Goal: Task Accomplishment & Management: Complete application form

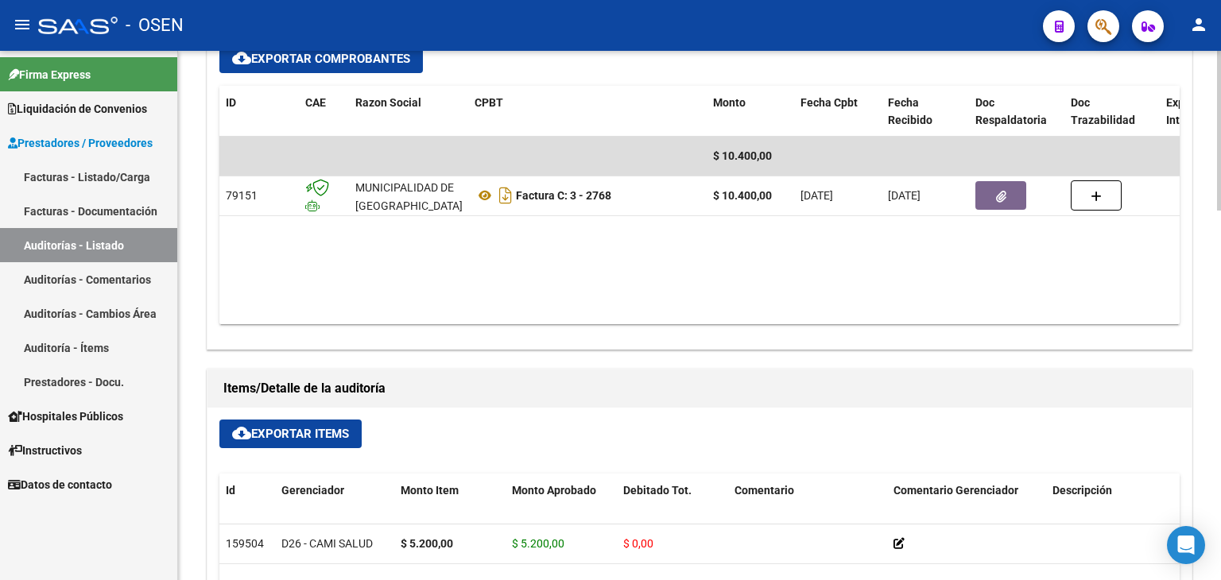
scroll to position [795, 0]
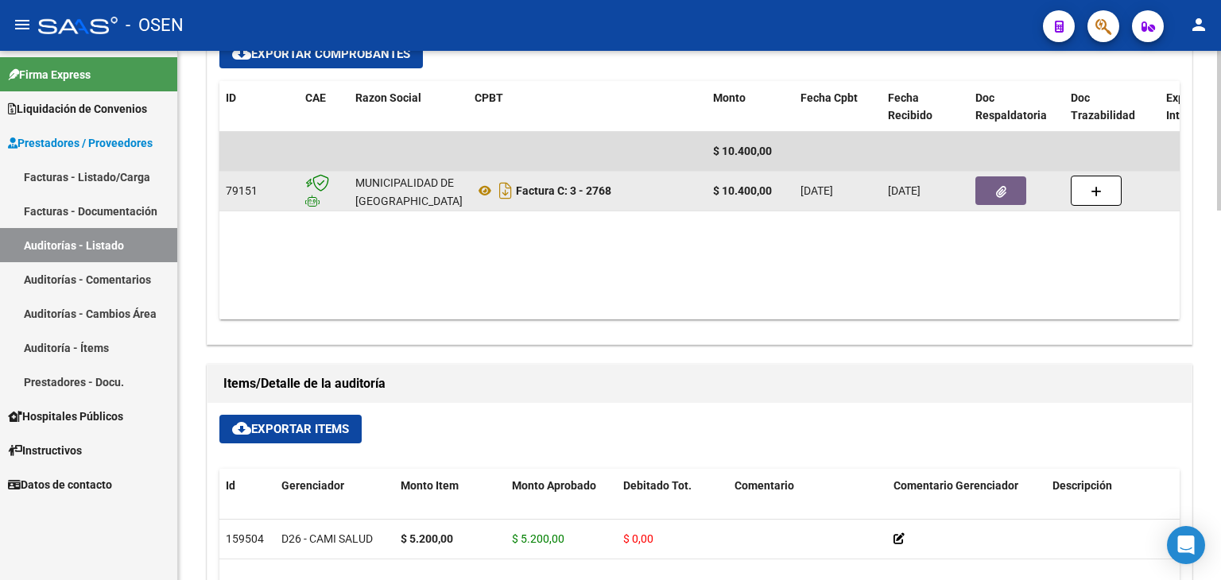
click at [1011, 199] on button "button" at bounding box center [1000, 190] width 51 height 29
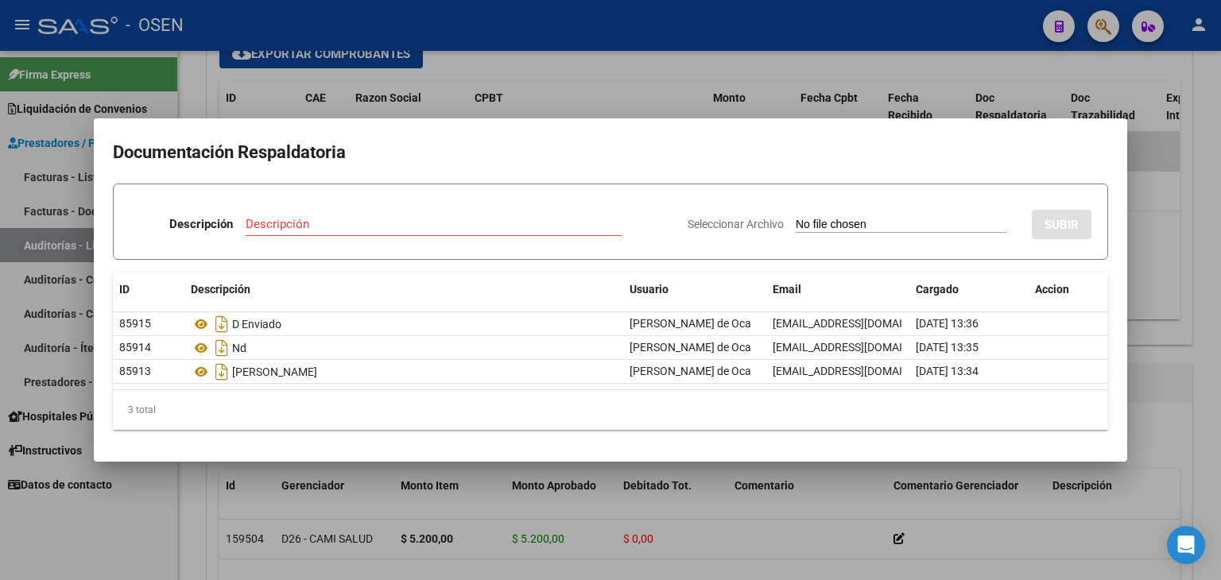
click at [1162, 410] on div at bounding box center [610, 290] width 1221 height 580
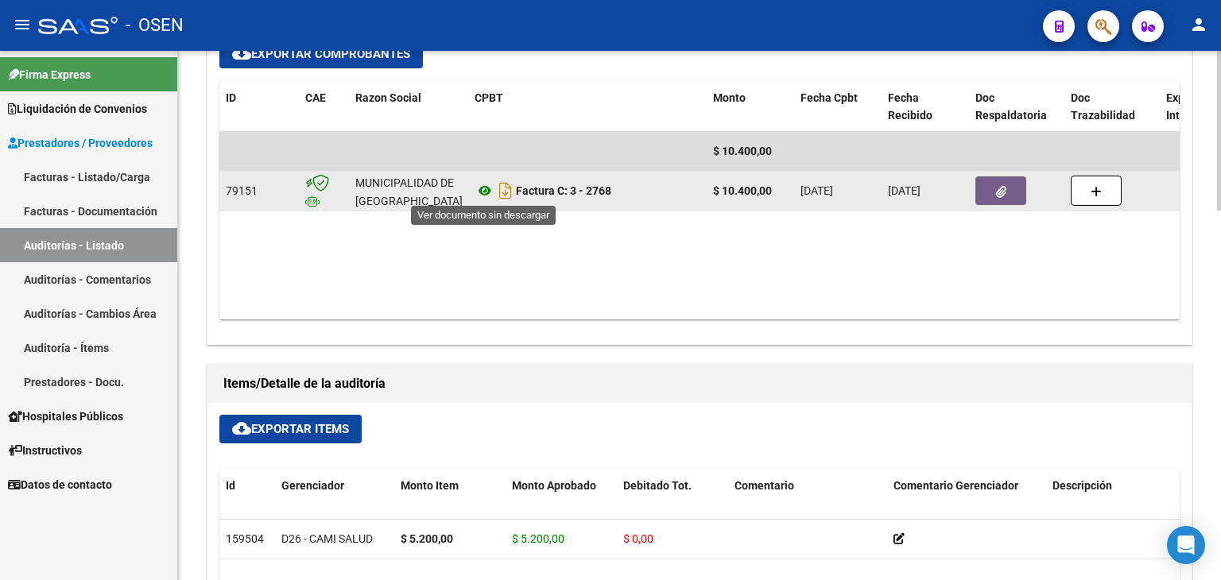
click at [486, 193] on icon at bounding box center [485, 190] width 21 height 19
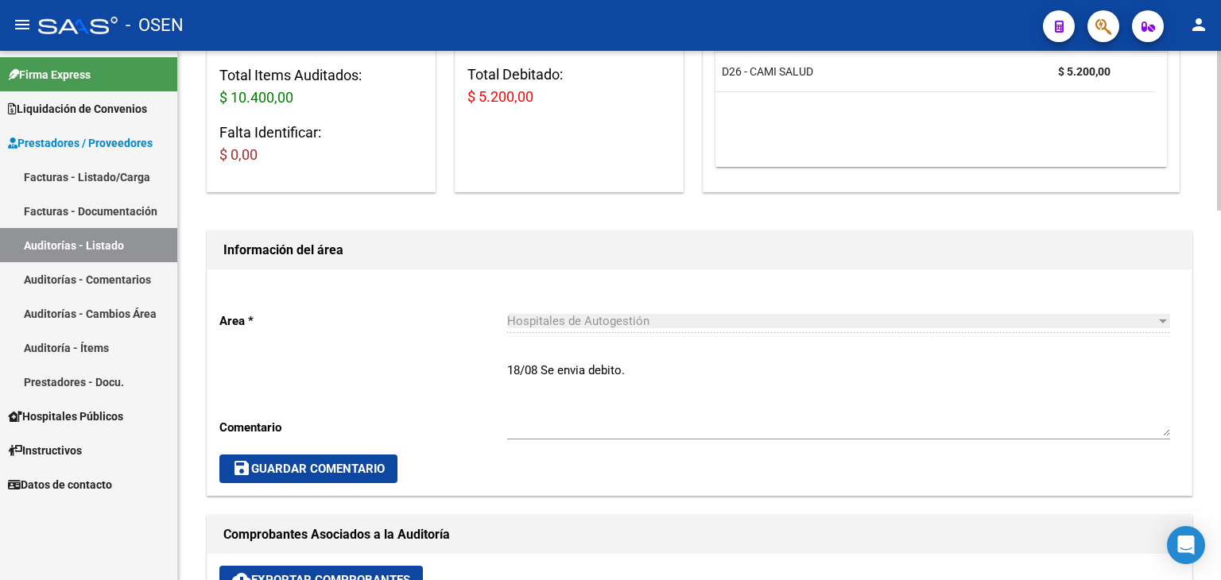
scroll to position [272, 0]
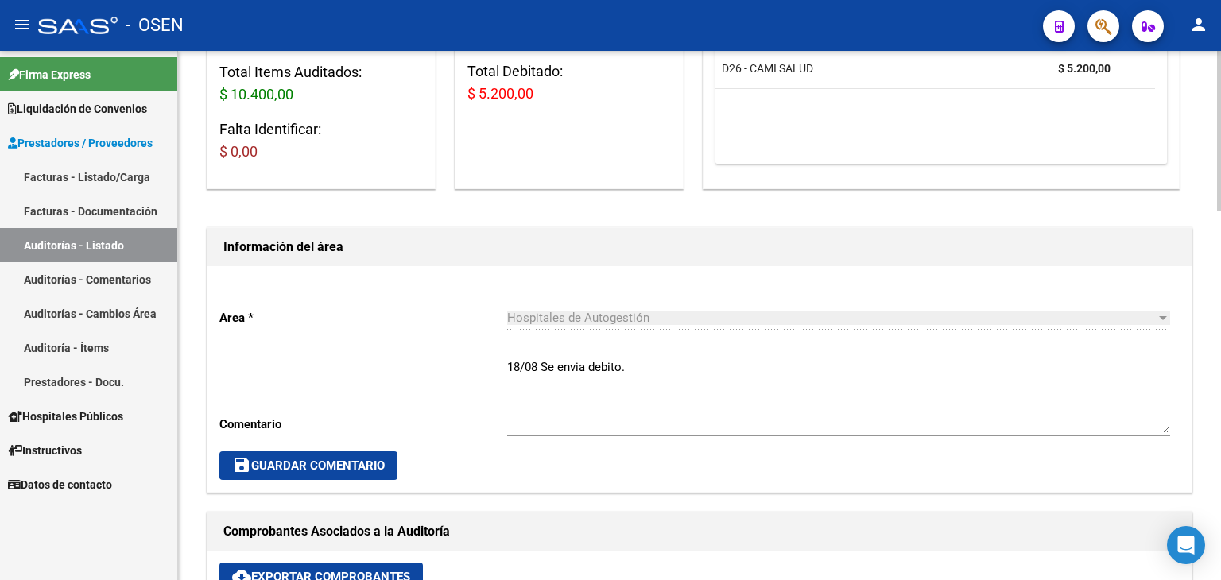
click at [544, 428] on textarea "18/08 Se envia debito." at bounding box center [838, 395] width 663 height 75
click at [541, 423] on textarea "18/08 Se envia debito." at bounding box center [838, 395] width 663 height 75
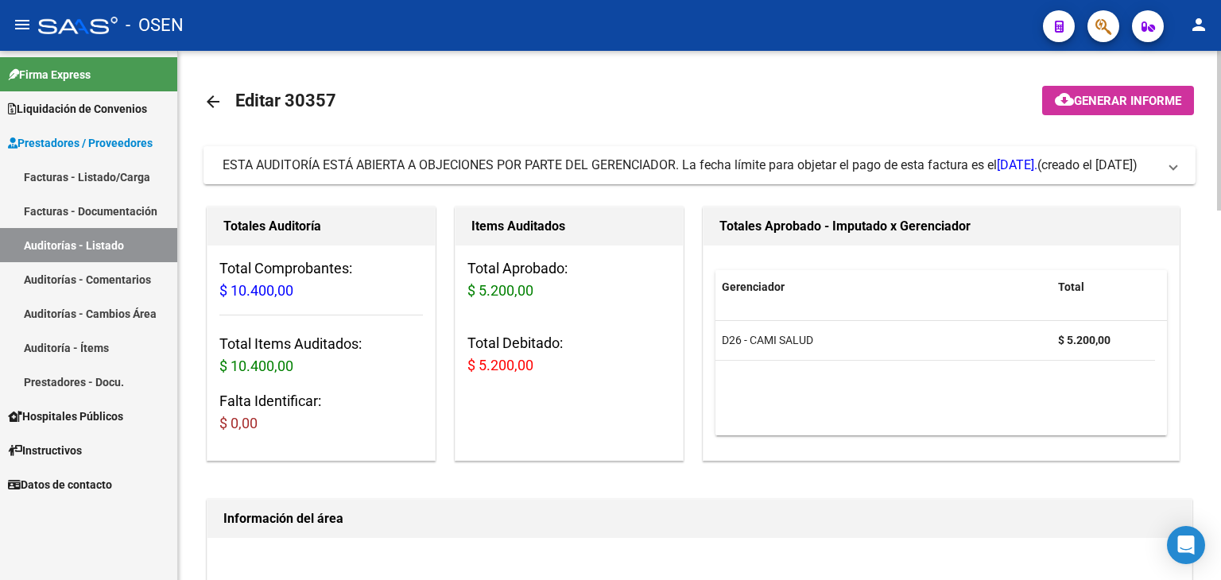
scroll to position [477, 0]
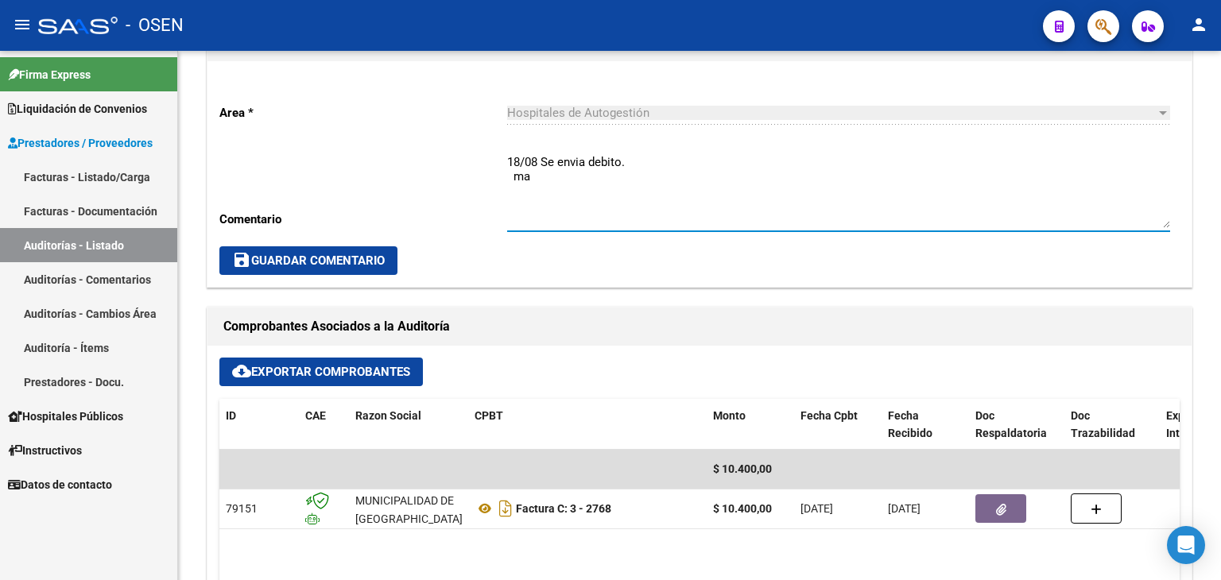
type textarea "18/08 Se envia debito. ma"
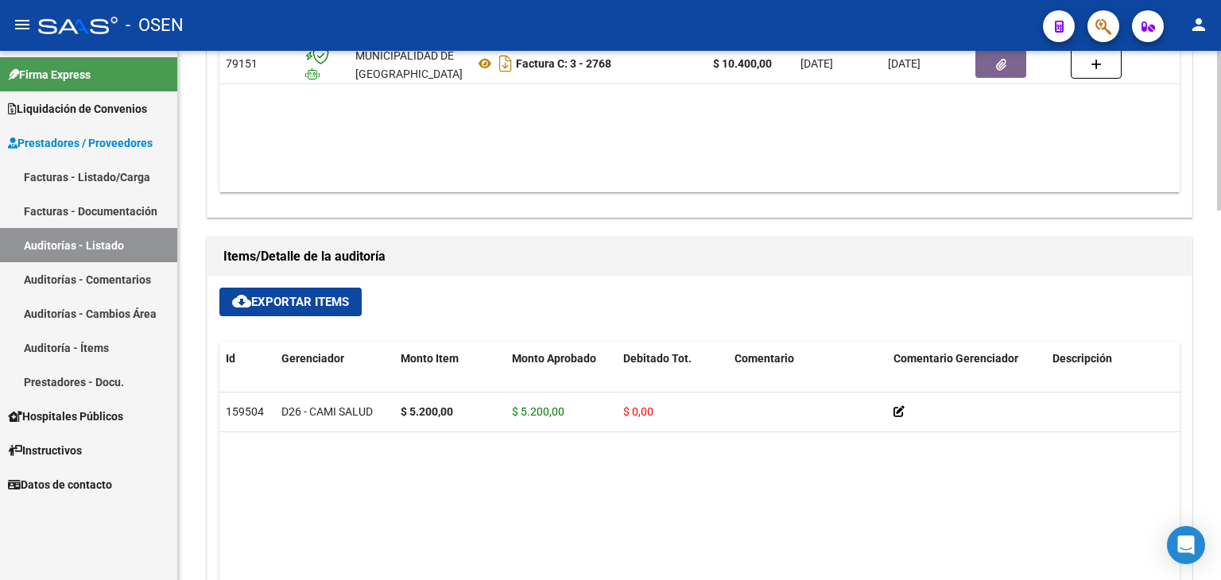
scroll to position [908, 0]
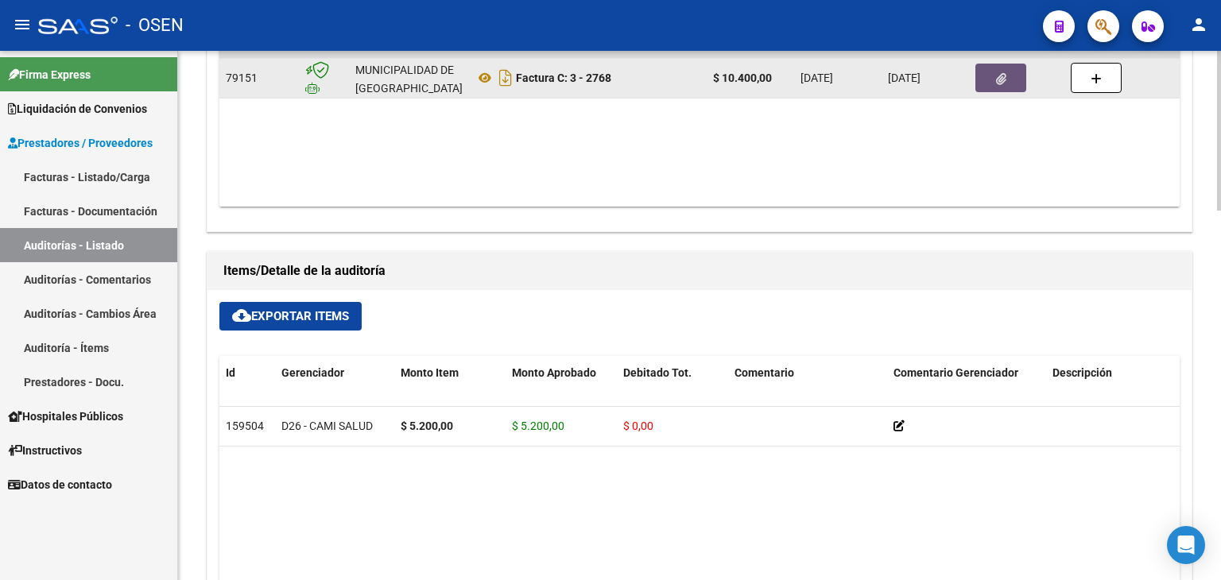
click at [1002, 77] on icon "button" at bounding box center [1001, 79] width 10 height 12
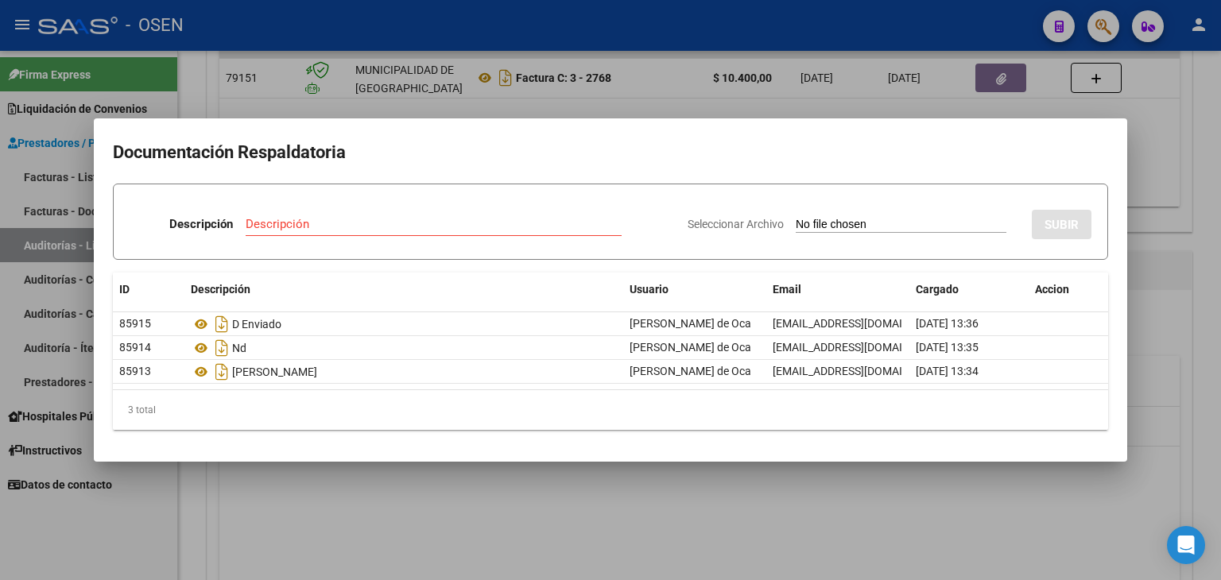
click at [1151, 422] on div at bounding box center [610, 290] width 1221 height 580
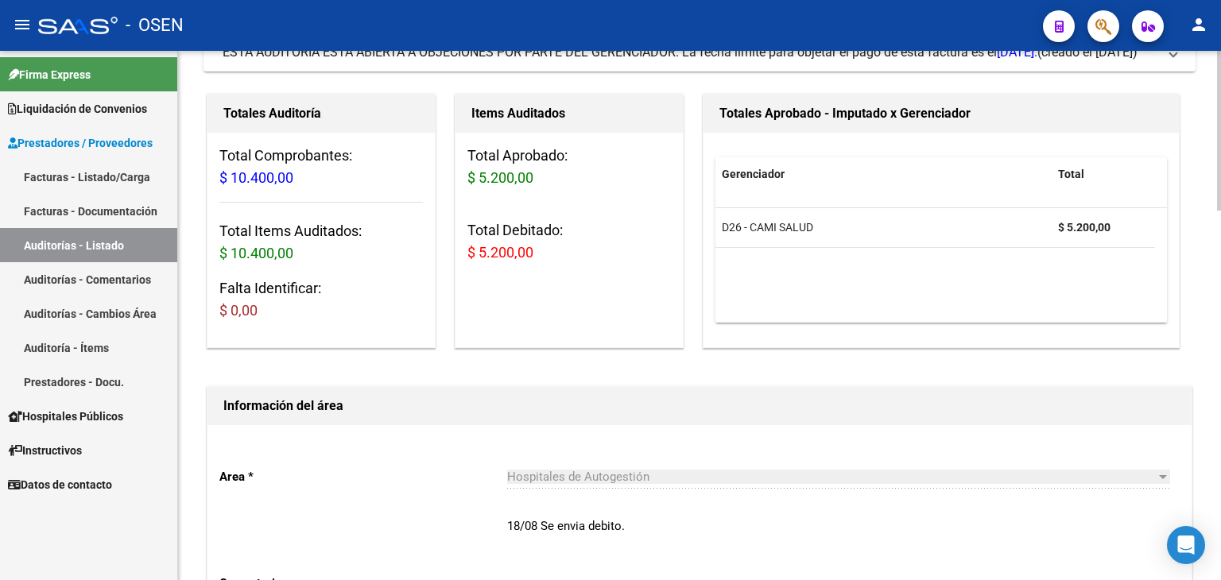
scroll to position [272, 0]
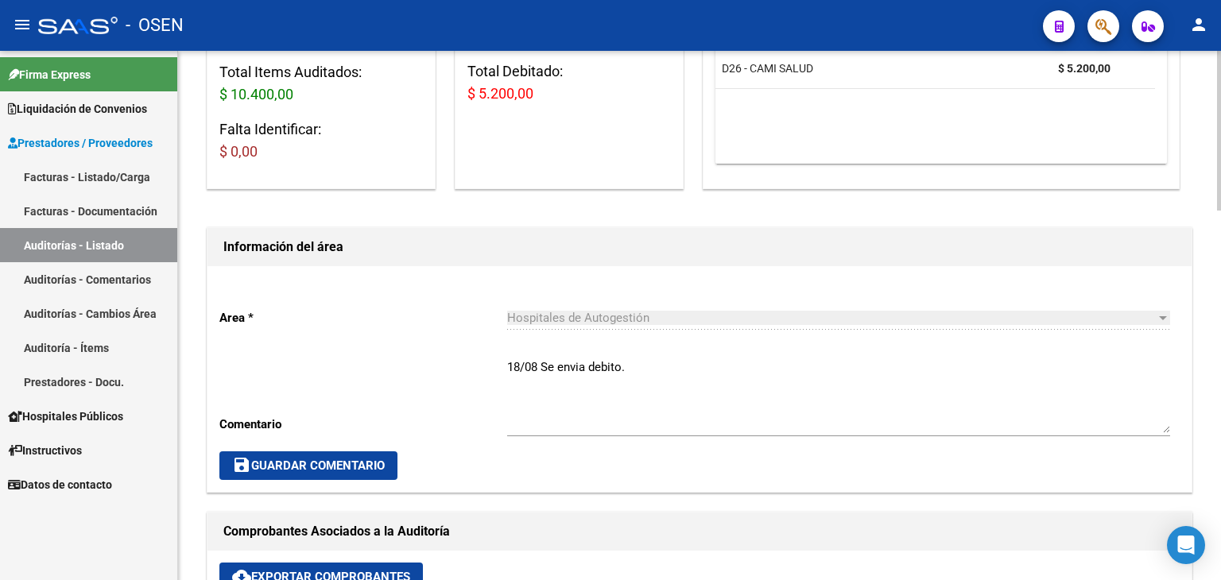
click at [632, 370] on textarea "18/08 Se envia debito." at bounding box center [838, 395] width 663 height 75
paste textarea "09/05/2025 21450463 GIMENEZ, MARCELO EDUARDО 33432413 420132 $ 5.200,00"
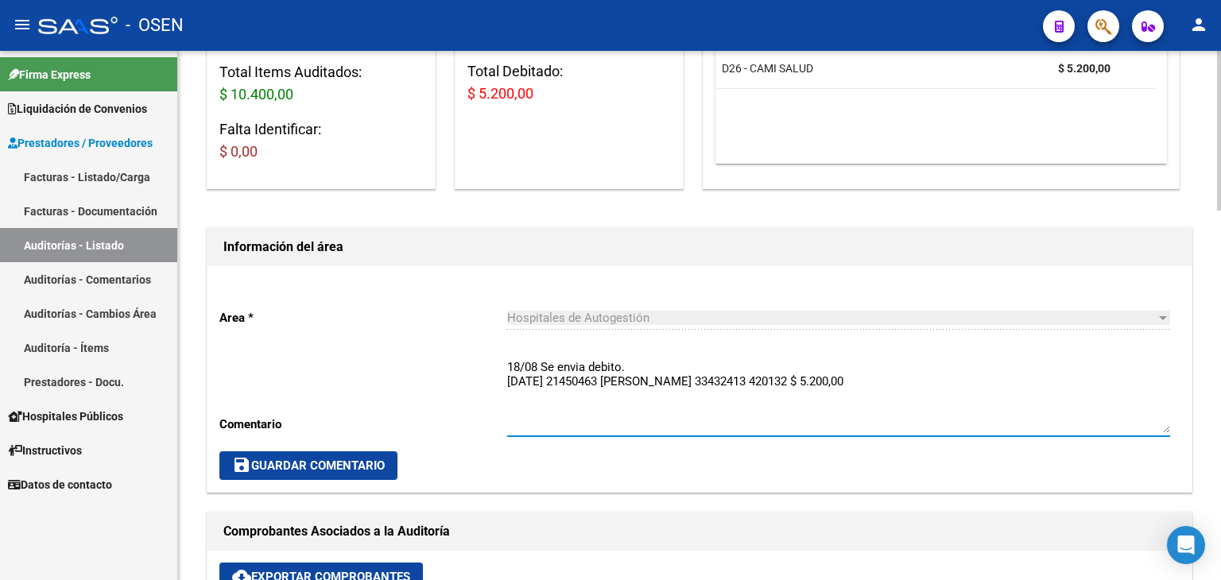
click at [957, 379] on textarea "18/08 Se envia debito. 09/05/2025 21450463 GIMENEZ, MARCELO EDUARDО 33432413 42…" at bounding box center [838, 395] width 663 height 75
type textarea "18/08 Se envia debito. 09/05/2025 21450463 GIMENEZ, MARCELO EDUARDО 33432413 42…"
click at [266, 460] on span "save Guardar Comentario" at bounding box center [308, 466] width 153 height 14
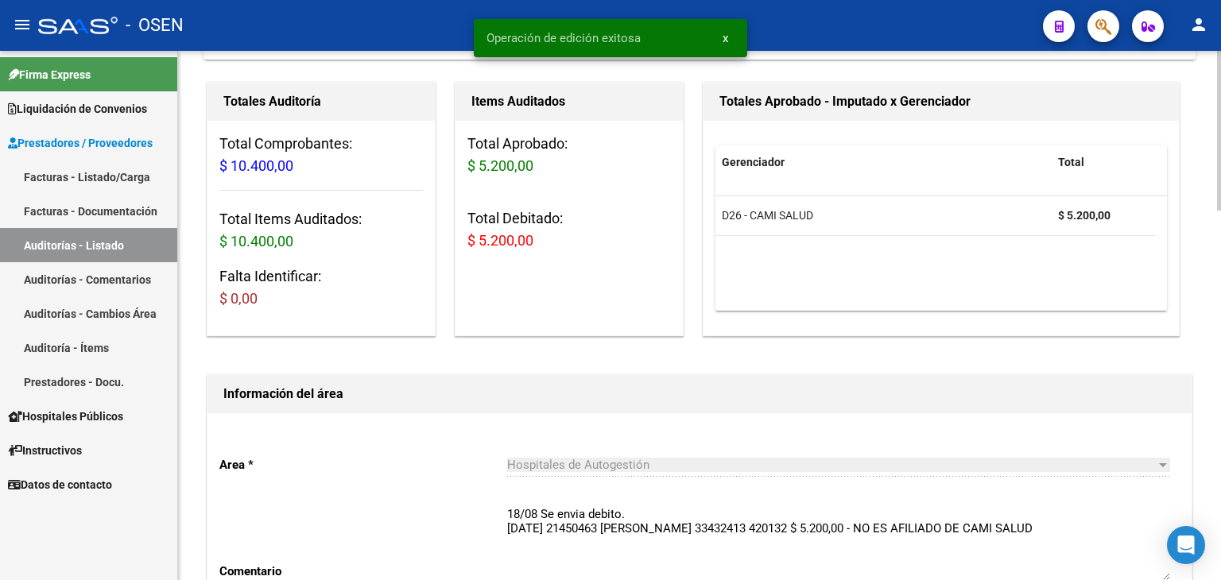
scroll to position [0, 0]
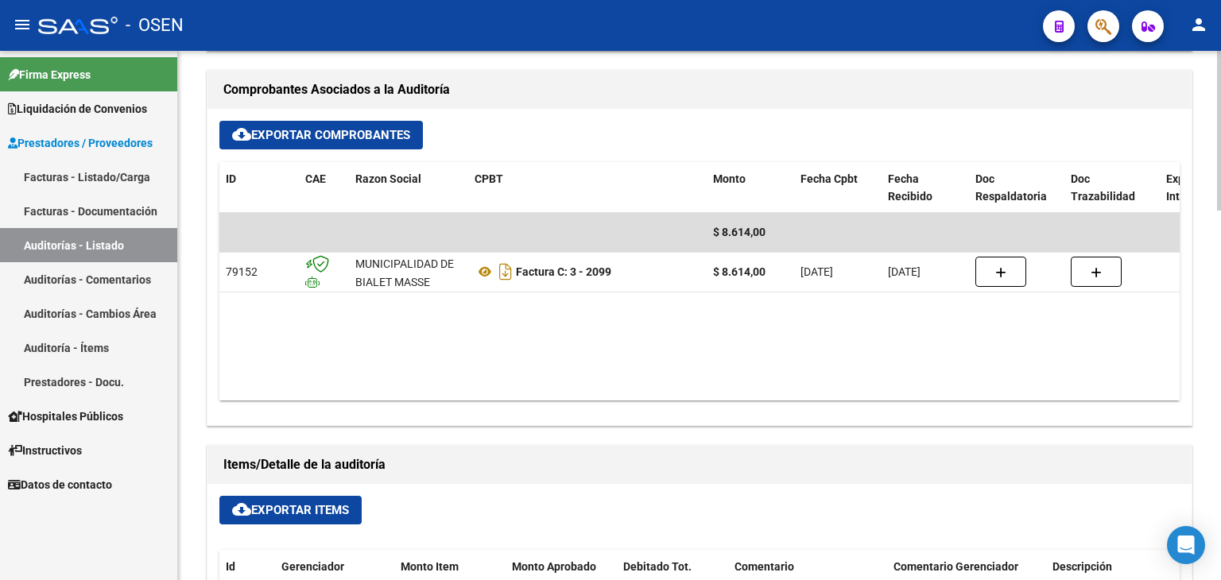
scroll to position [715, 0]
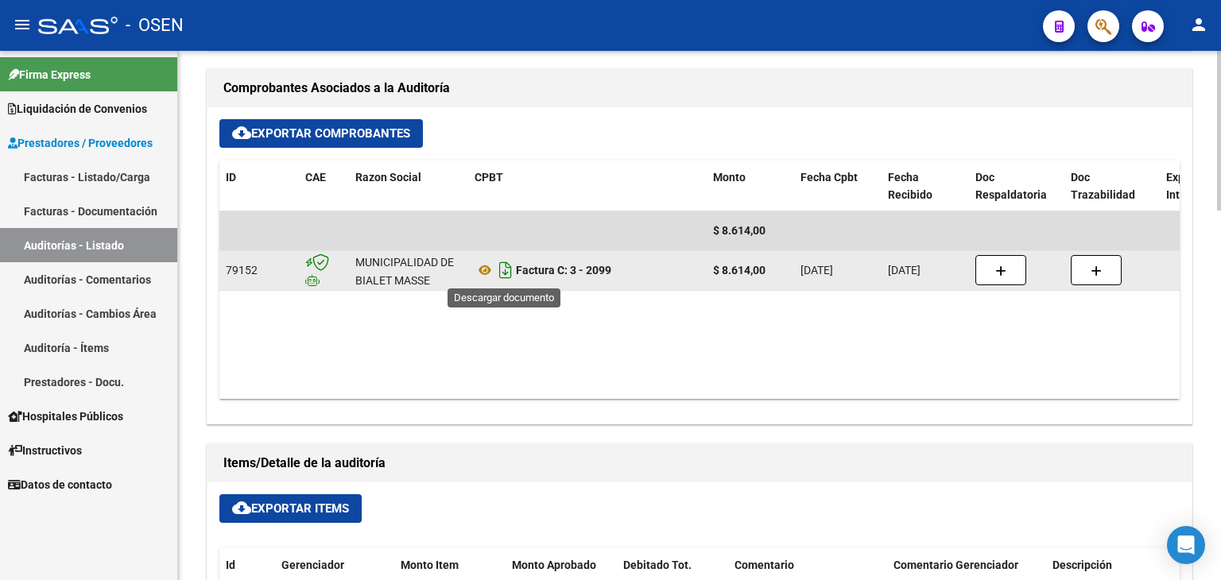
click at [504, 270] on icon "Descargar documento" at bounding box center [505, 270] width 21 height 25
